Goal: Task Accomplishment & Management: Manage account settings

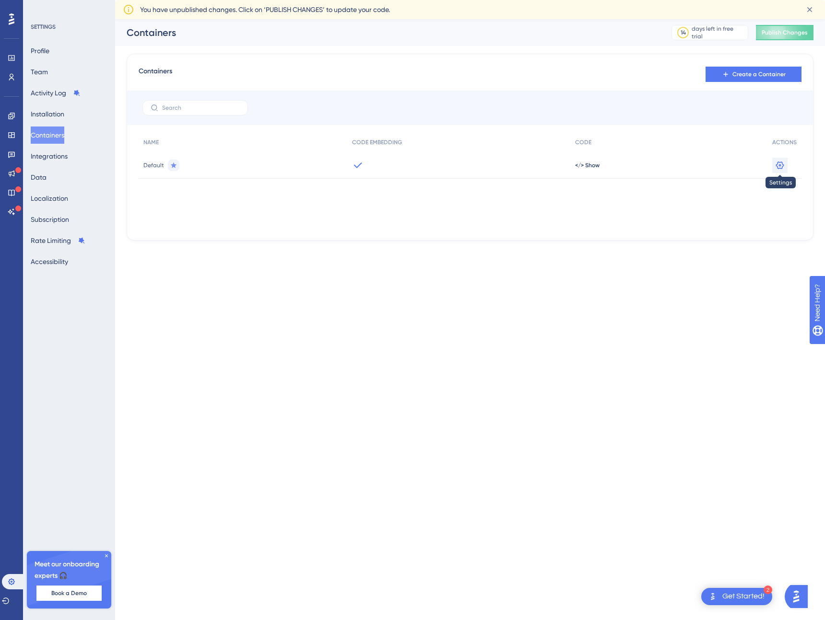
click at [780, 164] on icon at bounding box center [780, 165] width 8 height 8
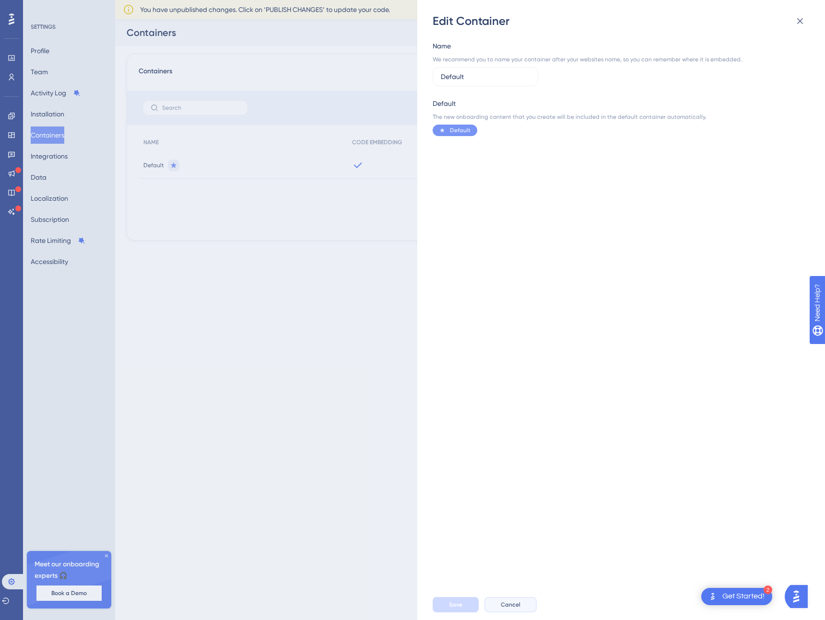
click at [511, 604] on span "Cancel" at bounding box center [511, 605] width 20 height 8
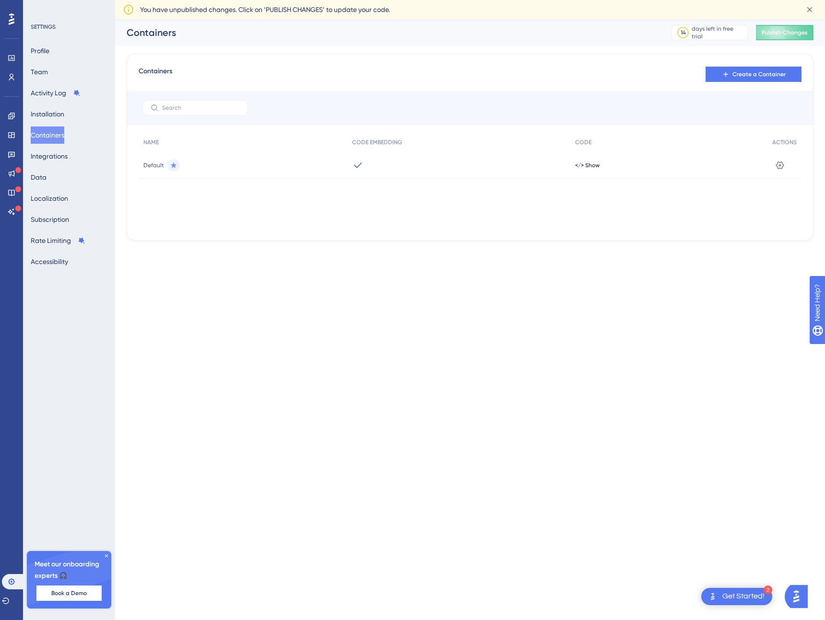
click at [402, 0] on html "2 Get Started! Performance Users Engagement Widgets Feedback Product Updates Kn…" at bounding box center [412, 0] width 825 height 0
click at [50, 117] on button "Installation" at bounding box center [48, 113] width 34 height 17
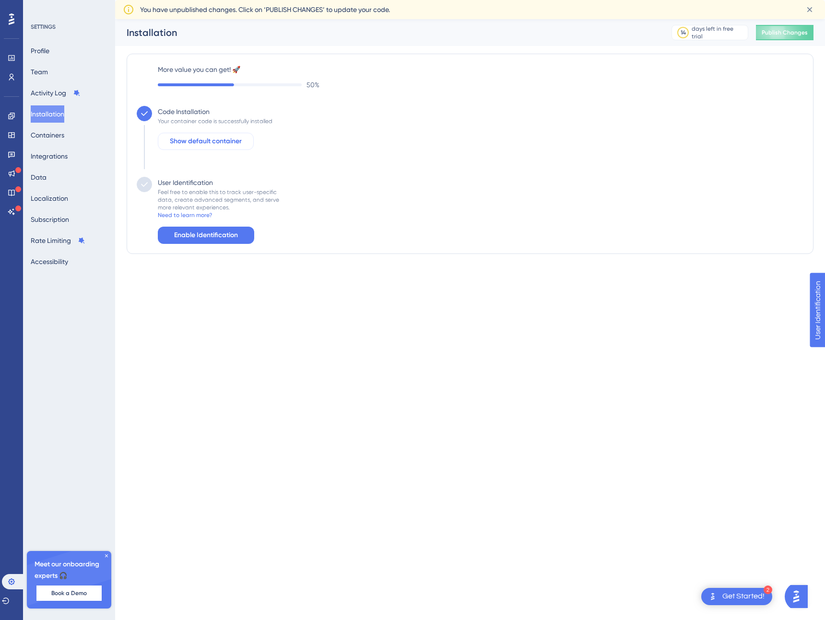
click at [201, 140] on span "Show default container" at bounding box center [206, 142] width 72 height 12
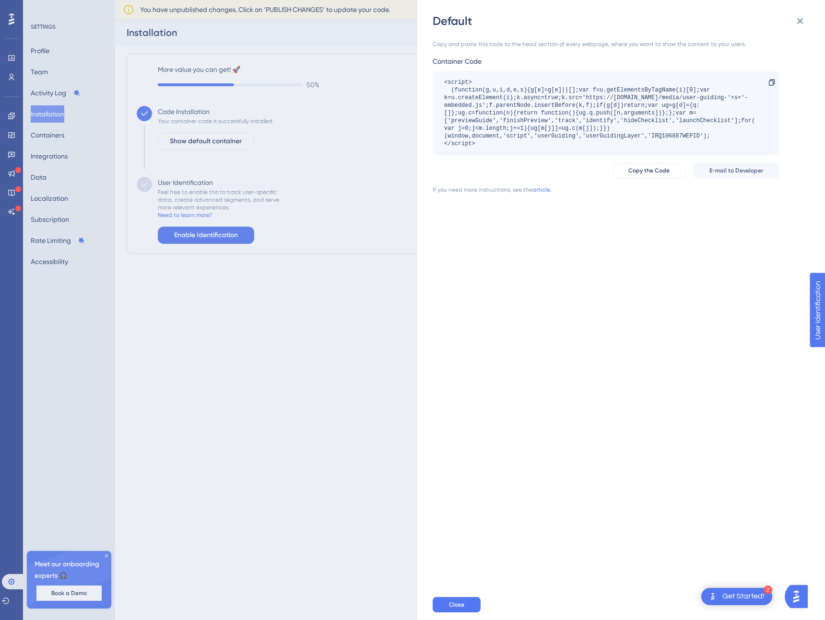
click at [215, 237] on div "Default Copy and paste this code to the head section of every webpage, where yo…" at bounding box center [412, 310] width 825 height 620
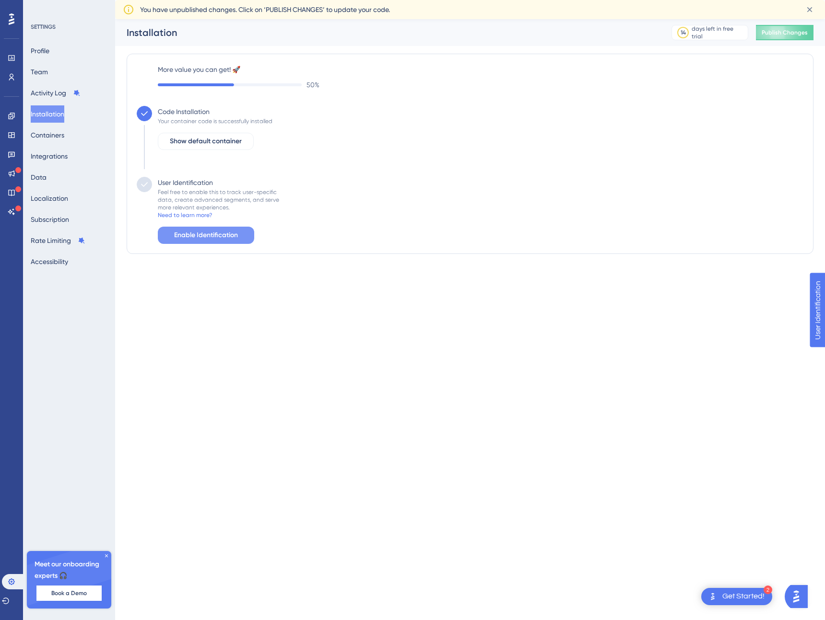
click at [206, 237] on span "Enable Identification" at bounding box center [206, 236] width 64 height 12
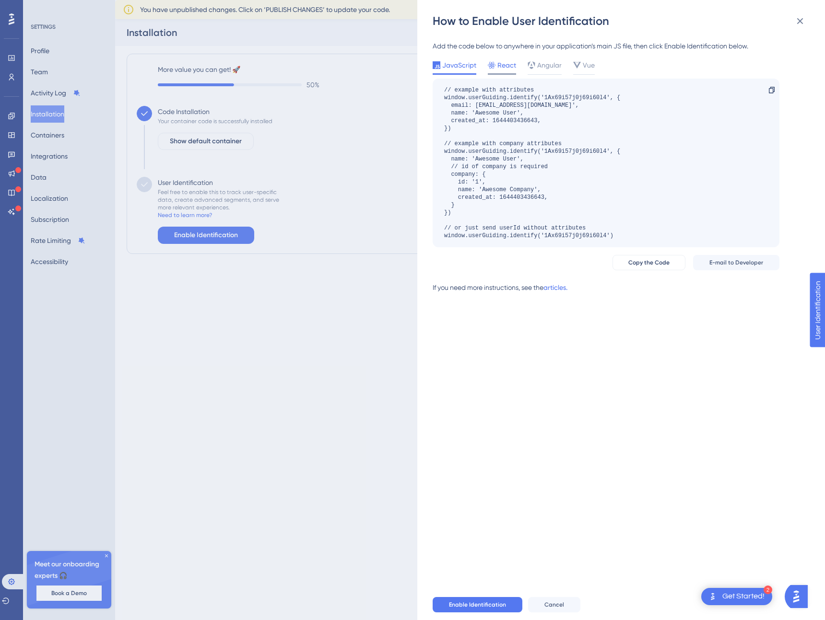
click at [501, 64] on span "React" at bounding box center [506, 65] width 19 height 12
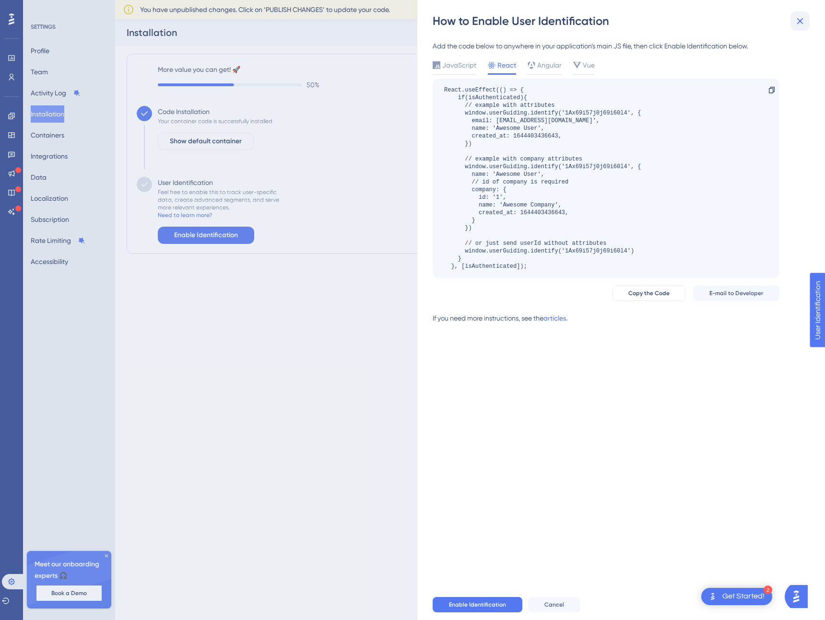
click at [804, 21] on icon at bounding box center [800, 21] width 12 height 12
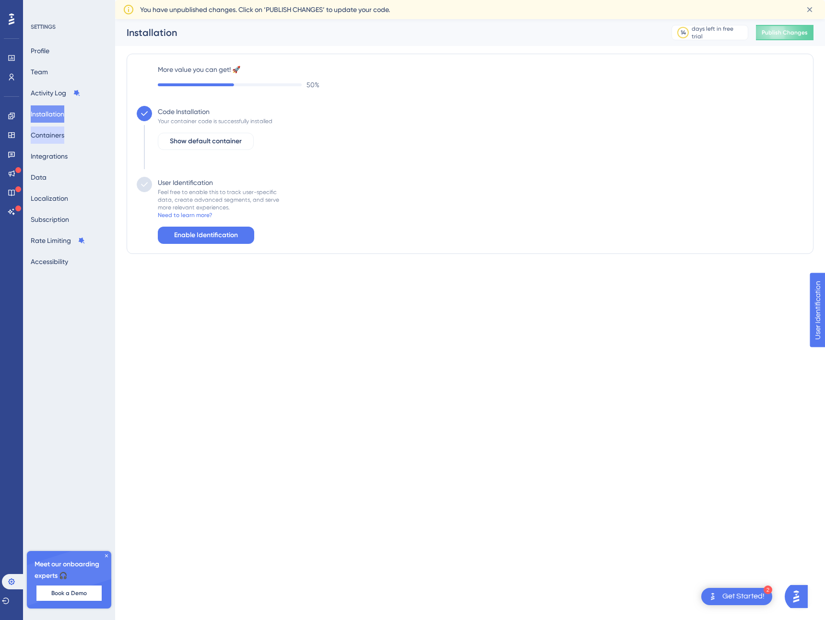
click at [46, 131] on button "Containers" at bounding box center [48, 135] width 34 height 17
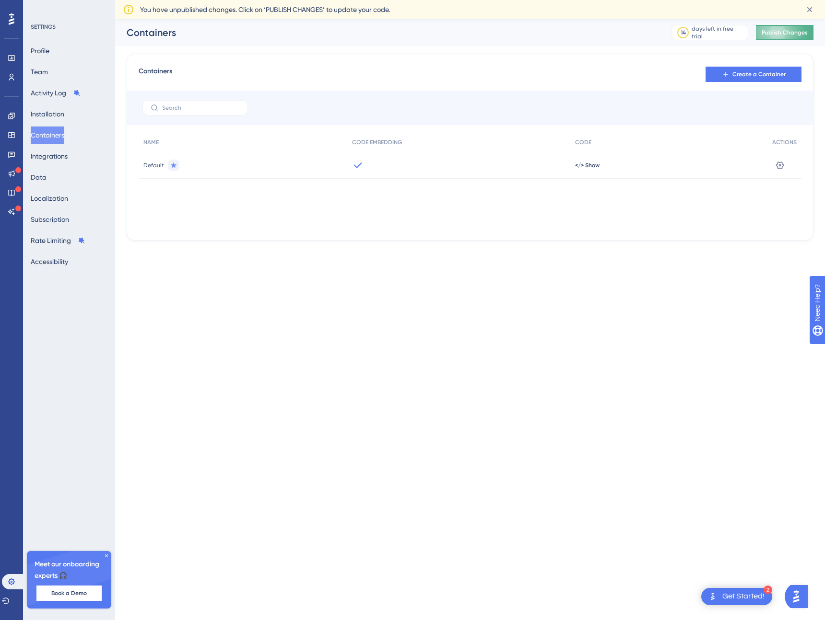
click at [775, 29] on span "Publish Changes" at bounding box center [784, 33] width 46 height 8
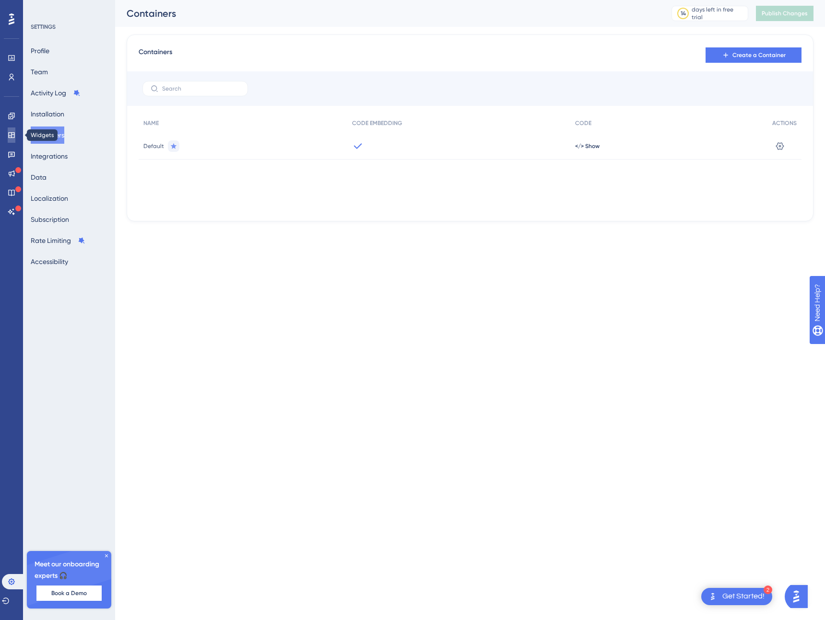
click at [12, 133] on icon at bounding box center [12, 135] width 8 height 8
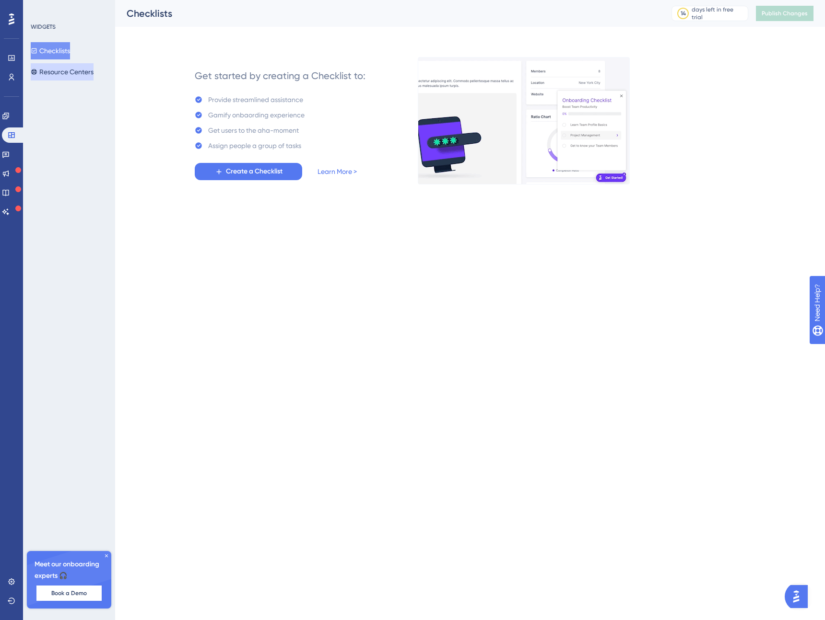
click at [76, 76] on button "Resource Centers" at bounding box center [62, 71] width 63 height 17
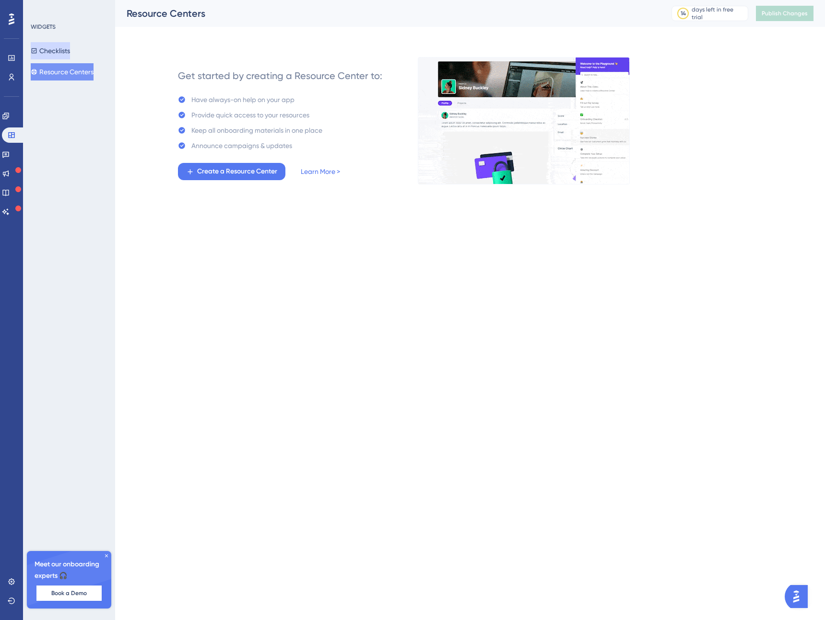
click at [57, 53] on button "Checklists" at bounding box center [50, 50] width 39 height 17
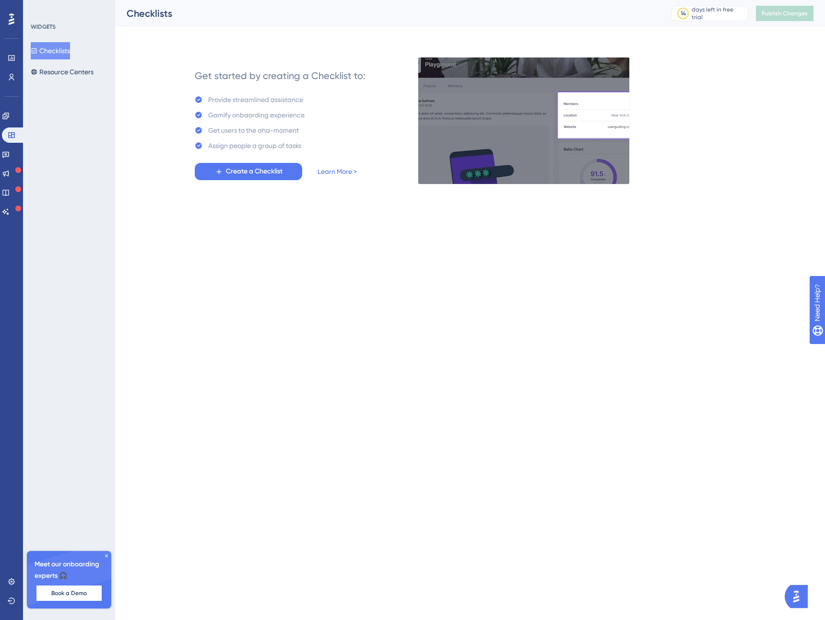
click at [63, 309] on div "WIDGETS Checklists Resource Centers Meet our onboarding experts 🎧 Book a Demo U…" at bounding box center [69, 310] width 92 height 620
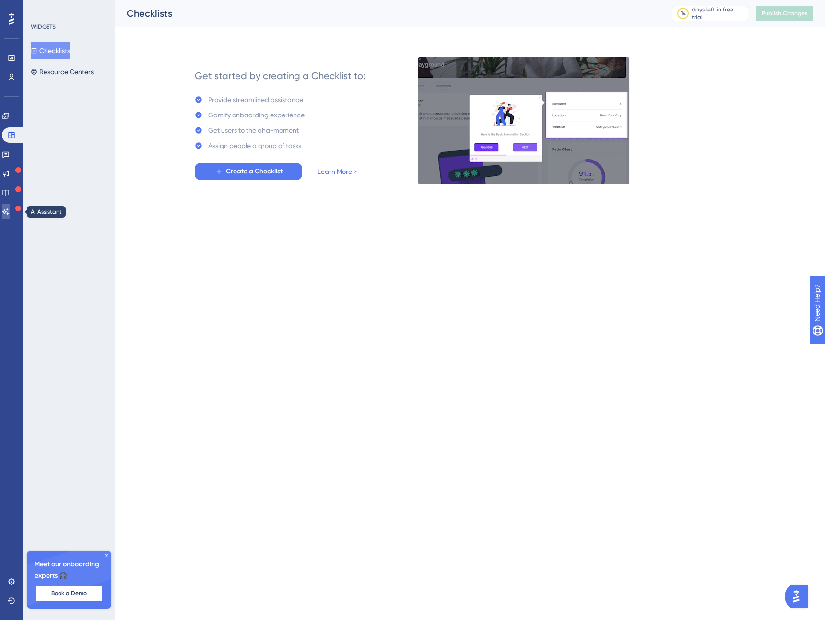
click at [10, 212] on icon at bounding box center [6, 212] width 8 height 8
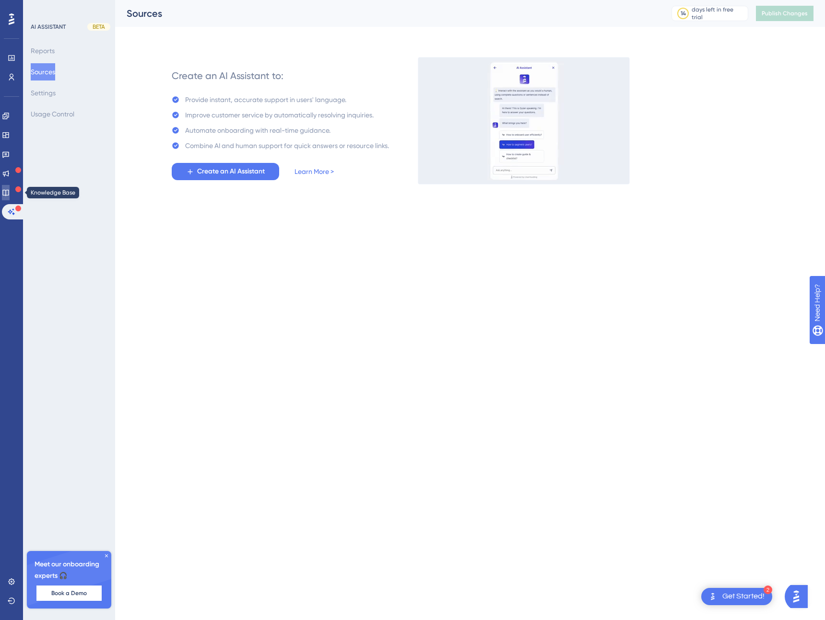
click at [10, 194] on icon at bounding box center [6, 193] width 8 height 8
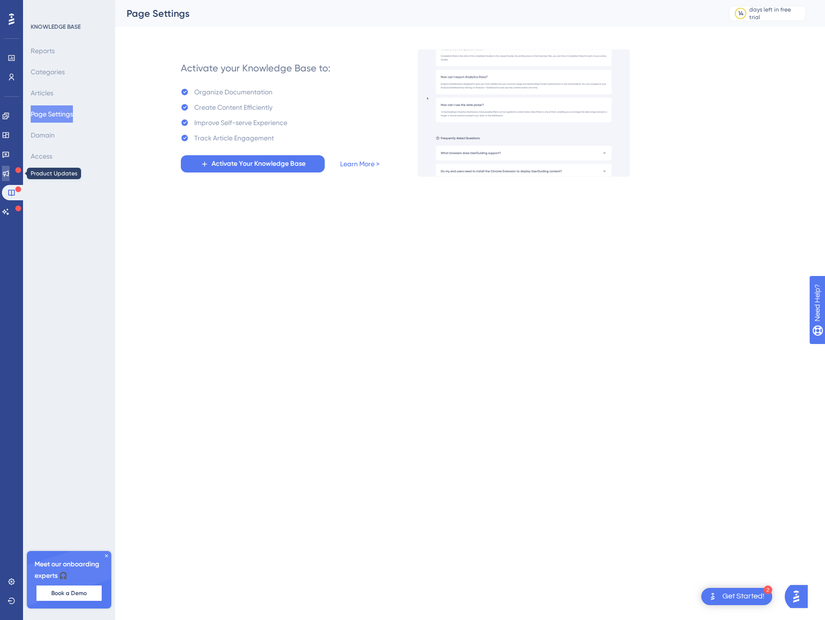
click at [10, 176] on icon at bounding box center [6, 174] width 8 height 8
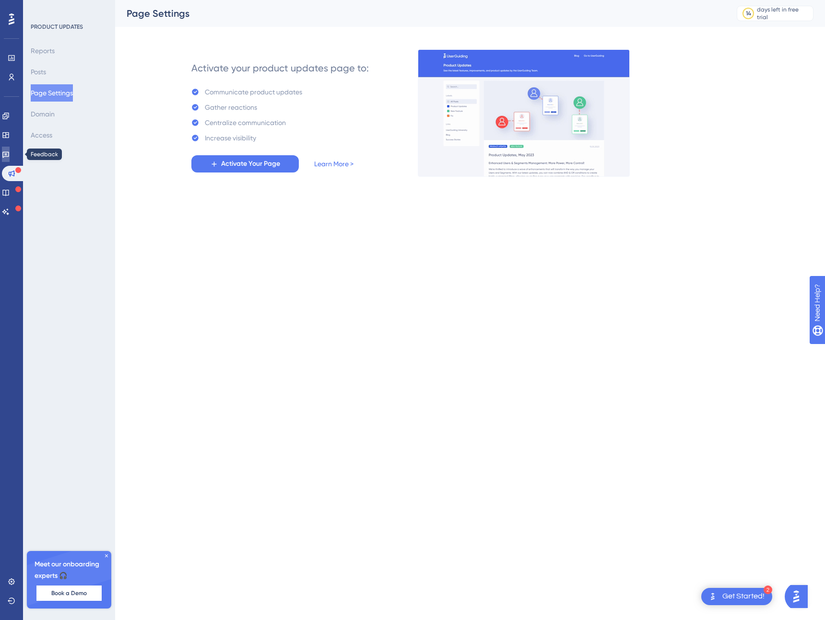
click at [9, 157] on icon at bounding box center [5, 155] width 7 height 6
